Goal: Find specific page/section: Find specific page/section

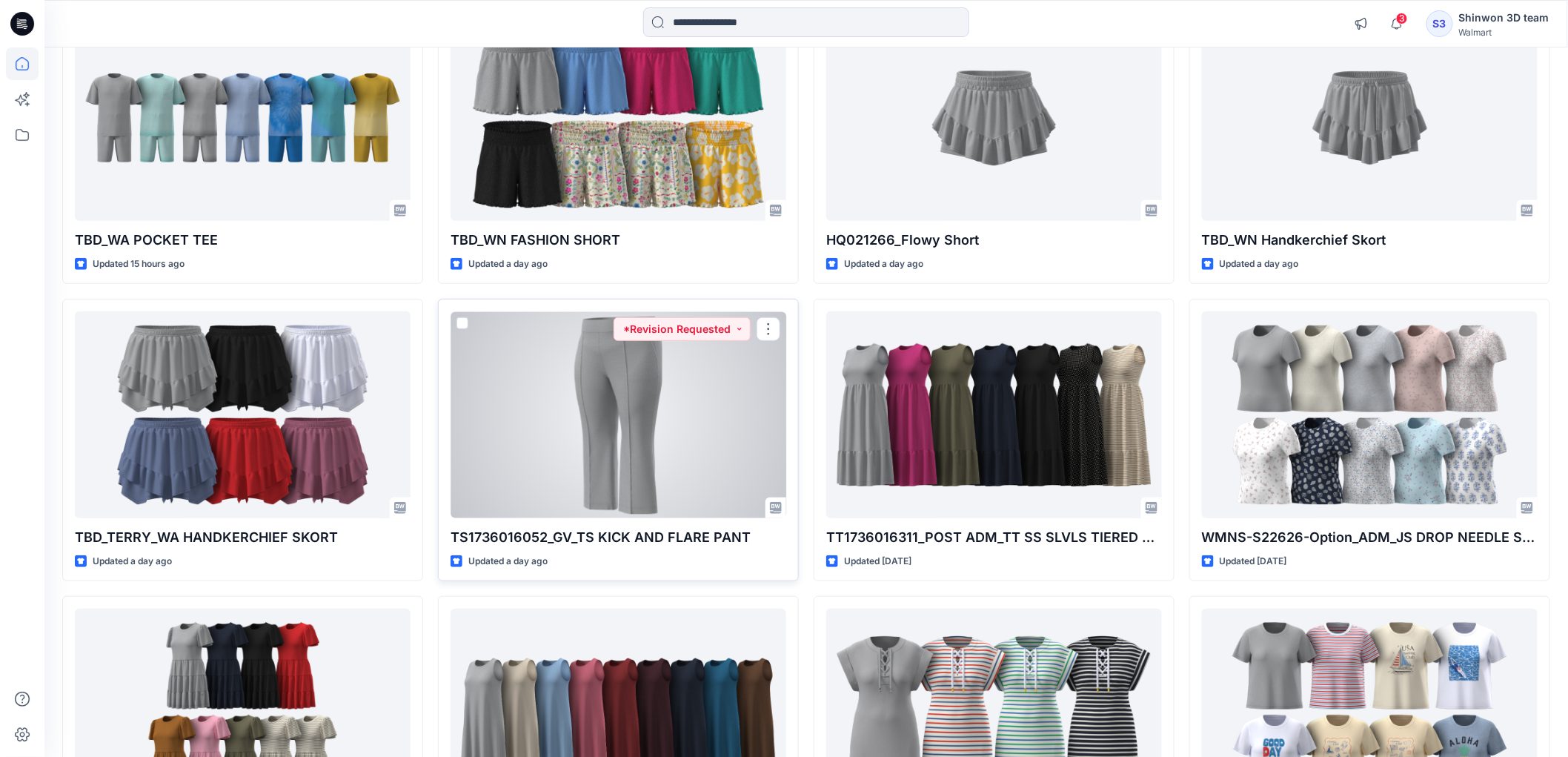
scroll to position [247, 0]
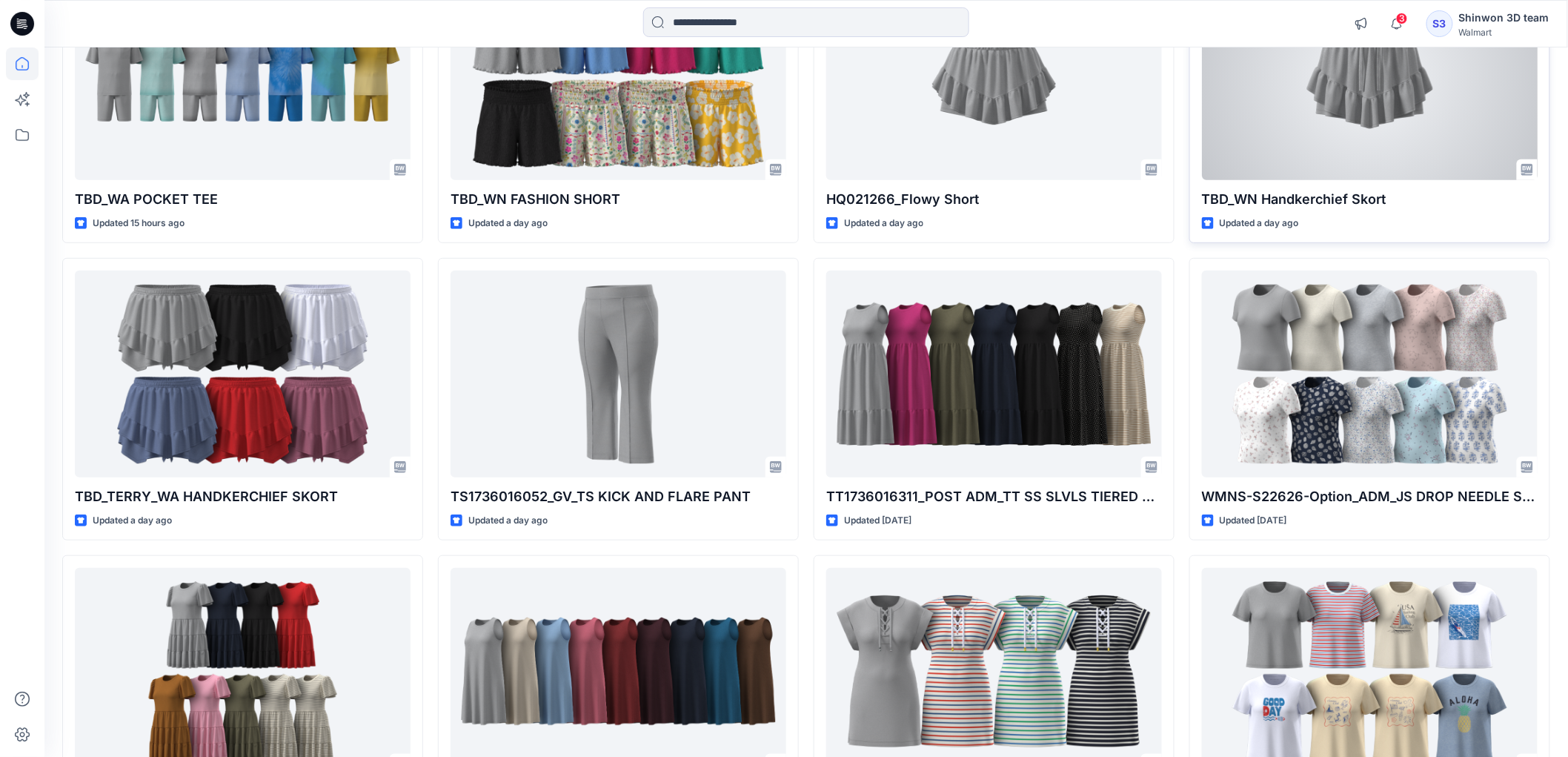
click at [1321, 143] on div at bounding box center [1370, 77] width 336 height 206
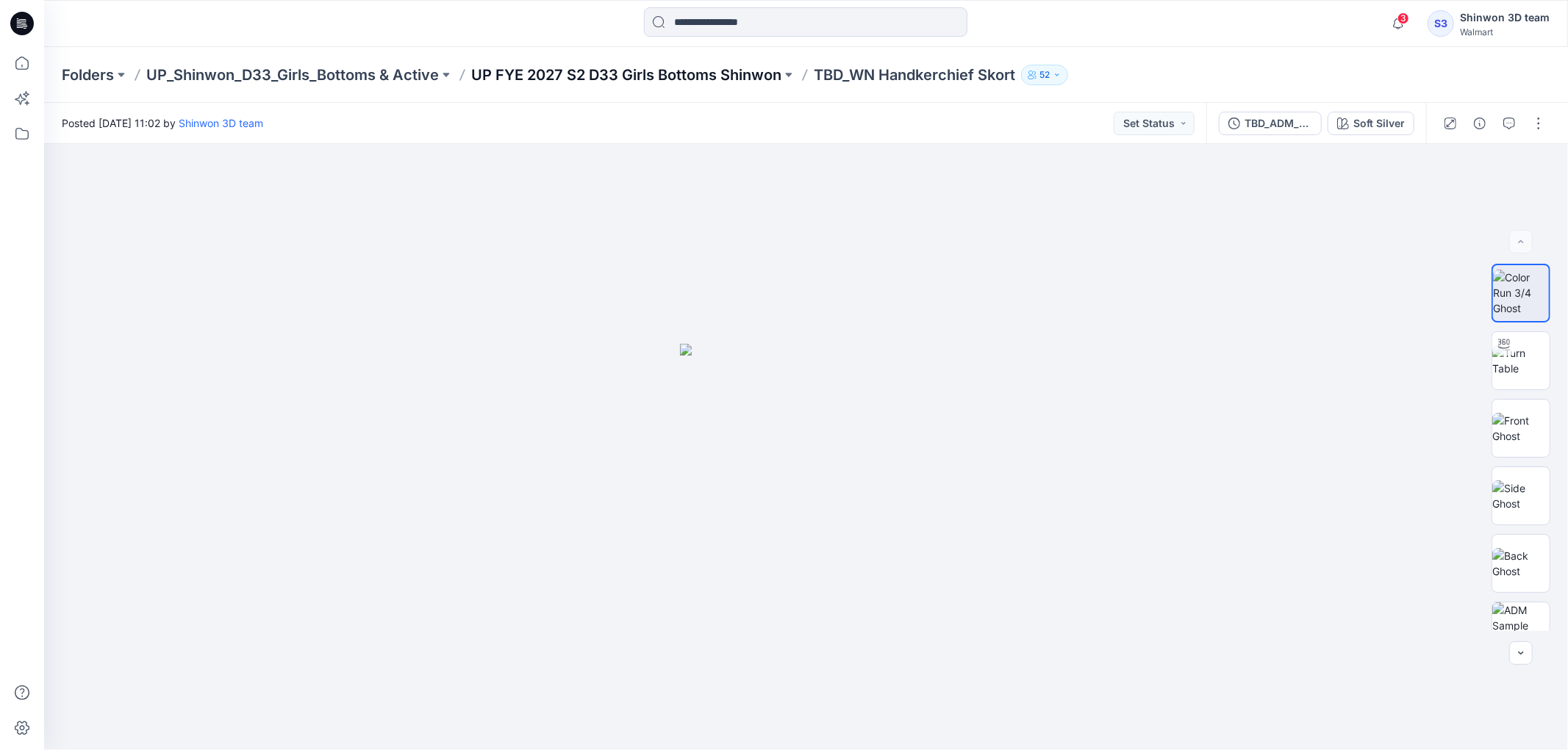
click at [640, 70] on p "UP FYE 2027 S2 D33 Girls Bottoms Shinwon" at bounding box center [626, 75] width 310 height 21
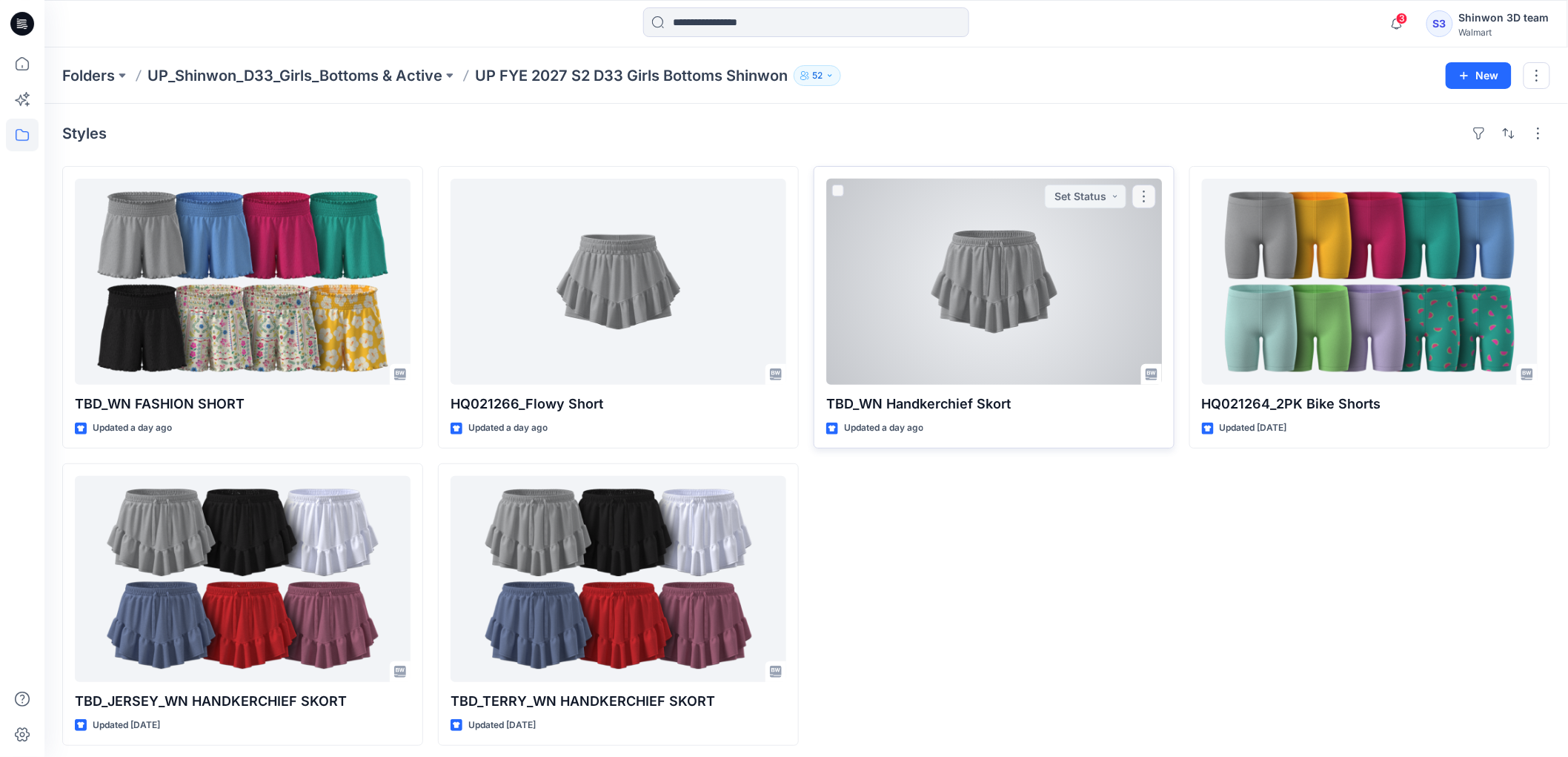
click at [943, 350] on div at bounding box center [994, 281] width 336 height 206
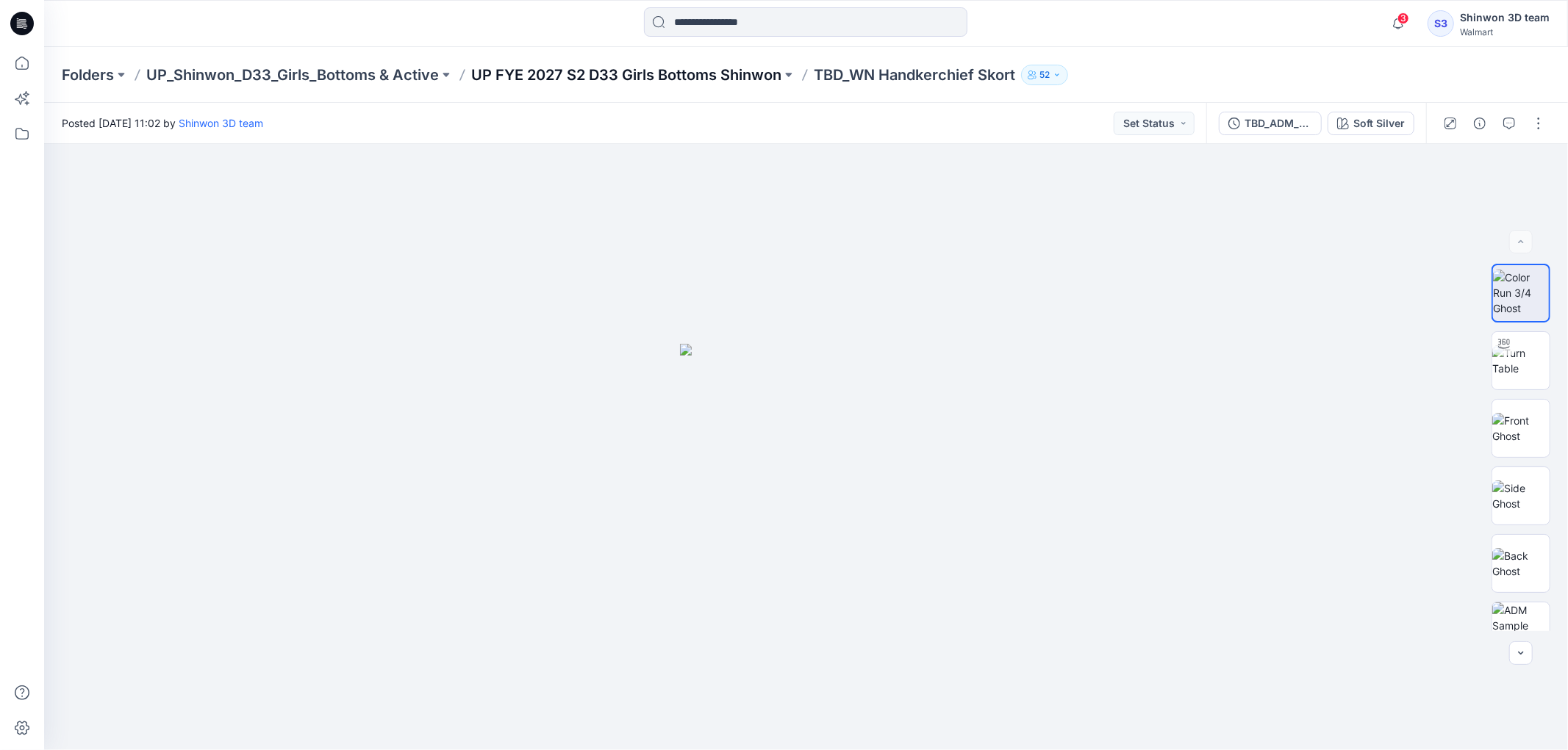
click at [717, 73] on p "UP FYE 2027 S2 D33 Girls Bottoms Shinwon" at bounding box center [626, 75] width 310 height 21
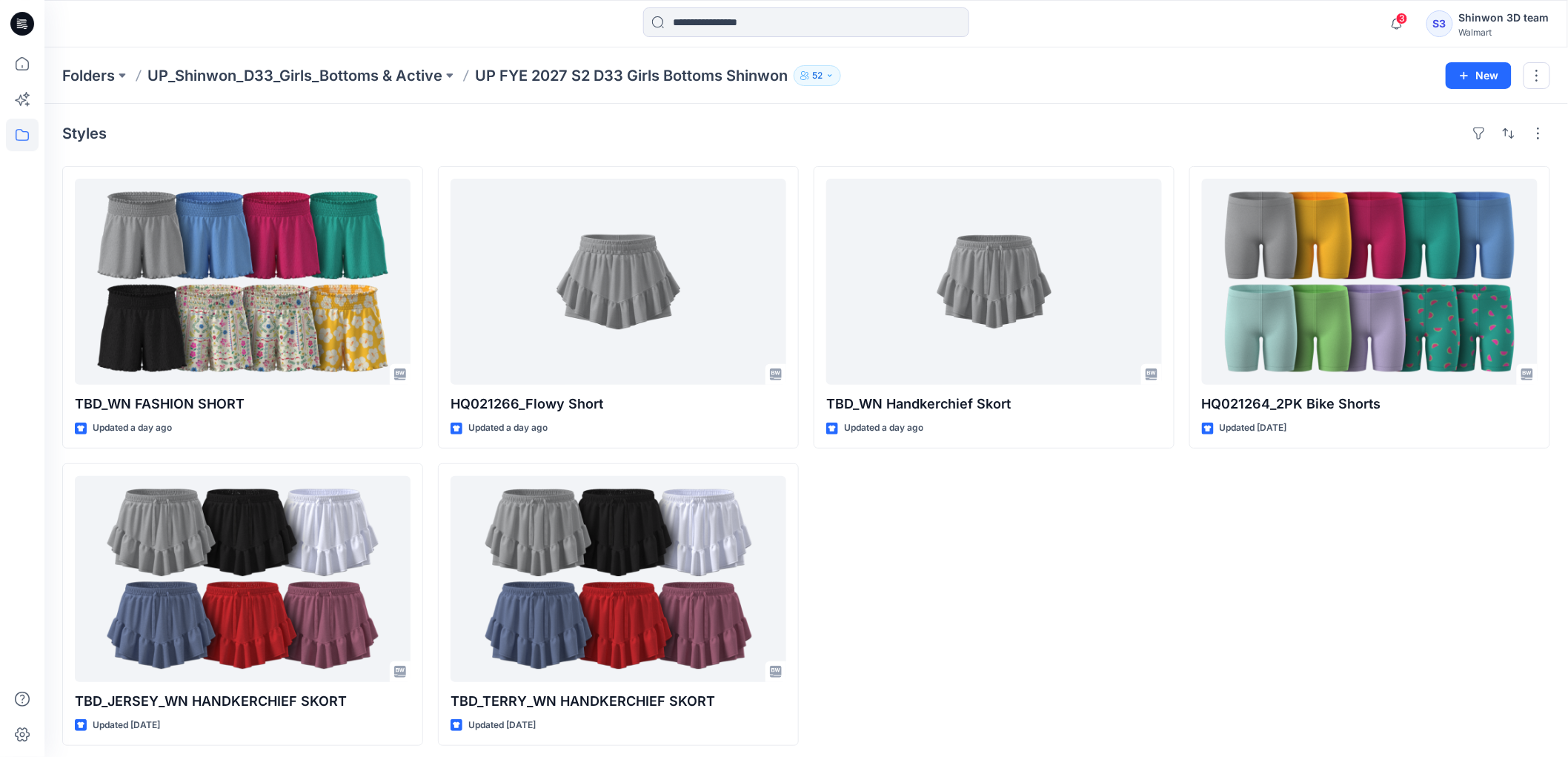
click at [1073, 574] on div "TBD_WN Handkerchief Skort Updated a day ago" at bounding box center [994, 456] width 361 height 580
click at [1027, 693] on div "TBD_WN Handkerchief Skort Updated a day ago" at bounding box center [994, 456] width 361 height 580
